Goal: Task Accomplishment & Management: Manage account settings

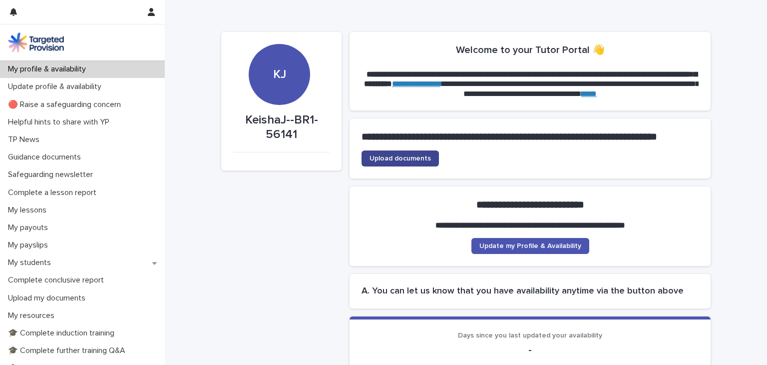
click at [400, 162] on span "Upload documents" at bounding box center [400, 158] width 61 height 7
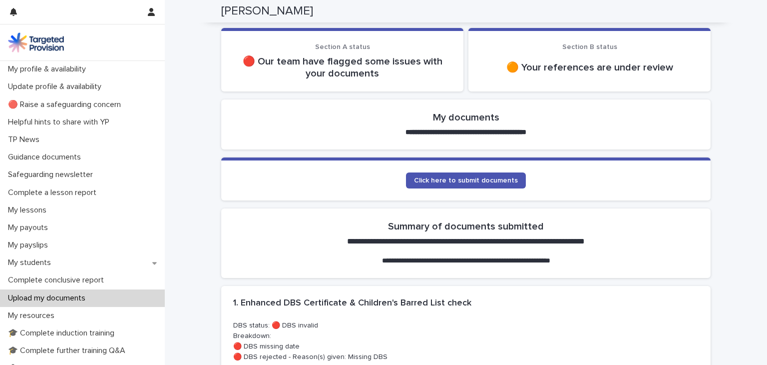
scroll to position [150, 0]
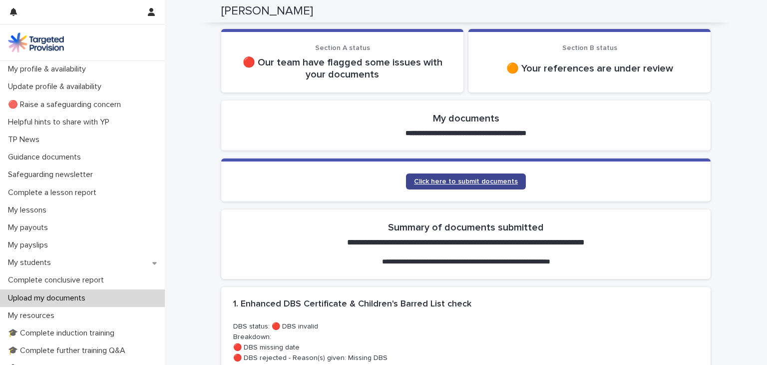
click at [483, 183] on span "Click here to submit documents" at bounding box center [466, 181] width 104 height 7
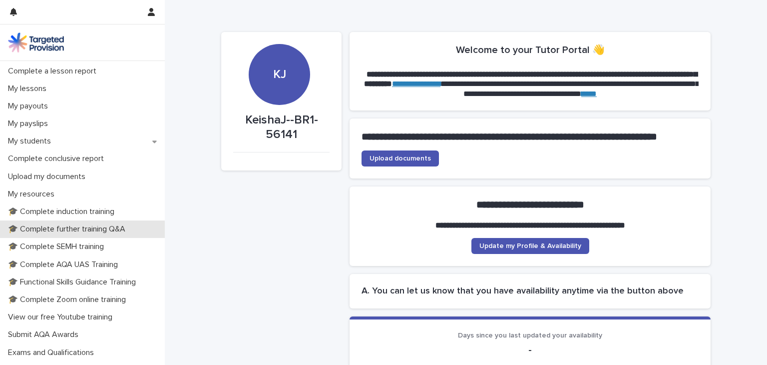
scroll to position [150, 0]
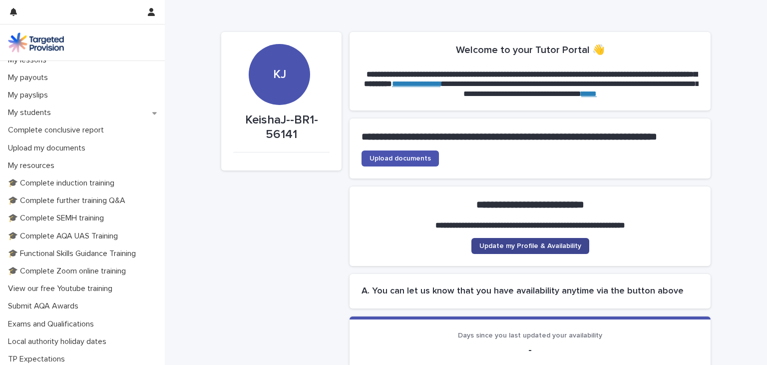
click at [528, 253] on link "Update my Profile & Availability" at bounding box center [531, 246] width 118 height 16
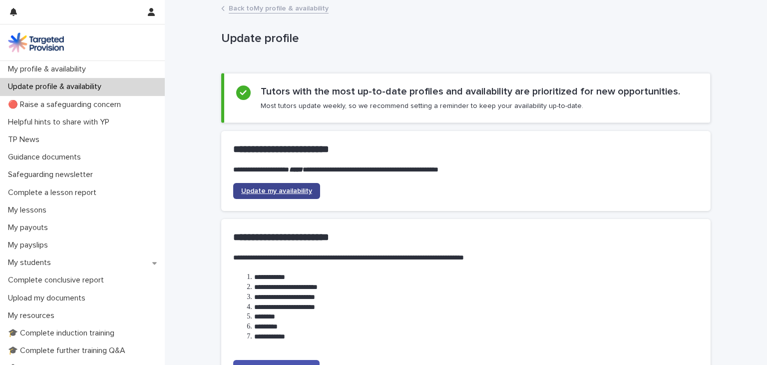
click at [268, 195] on link "Update my availability" at bounding box center [276, 191] width 87 height 16
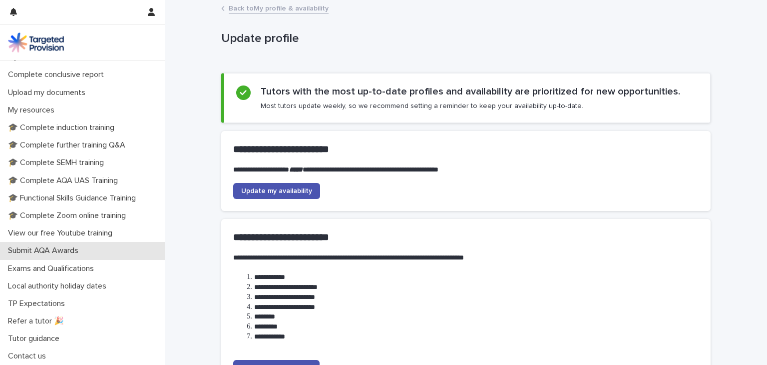
scroll to position [206, 0]
